Goal: Go to known website: Access a specific website the user already knows

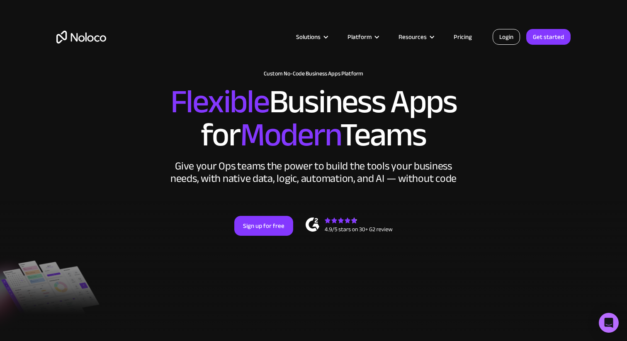
click at [515, 34] on link "Login" at bounding box center [506, 37] width 27 height 16
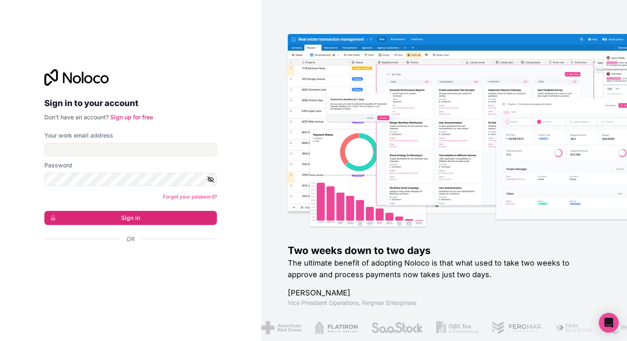
drag, startPoint x: 107, startPoint y: 136, endPoint x: 107, endPoint y: 141, distance: 5.0
click at [107, 137] on label "Your work email address" at bounding box center [78, 135] width 69 height 8
click at [107, 143] on input "Your work email address" at bounding box center [130, 149] width 172 height 13
click at [107, 144] on input "Your work email address" at bounding box center [130, 149] width 172 height 13
type input "acces@yellowbr1cks.fr"
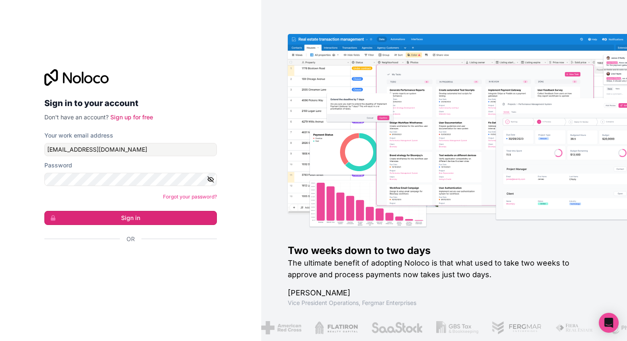
drag, startPoint x: 99, startPoint y: 217, endPoint x: 131, endPoint y: 78, distance: 142.8
click at [99, 217] on button "Sign in" at bounding box center [130, 218] width 172 height 14
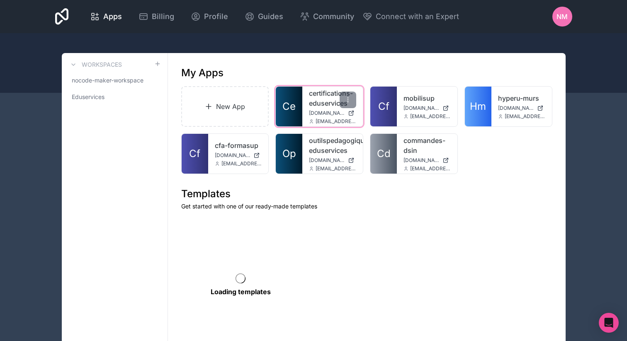
click at [309, 100] on link "certifications-eduservices" at bounding box center [332, 98] width 47 height 20
